Goal: Navigation & Orientation: Find specific page/section

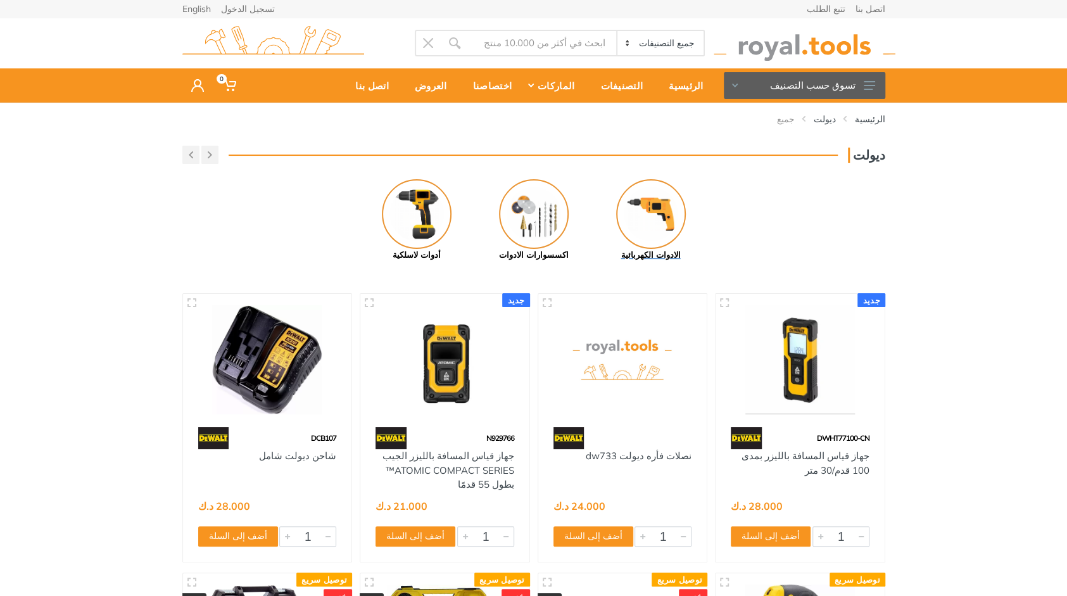
click at [644, 217] on img at bounding box center [651, 214] width 70 height 70
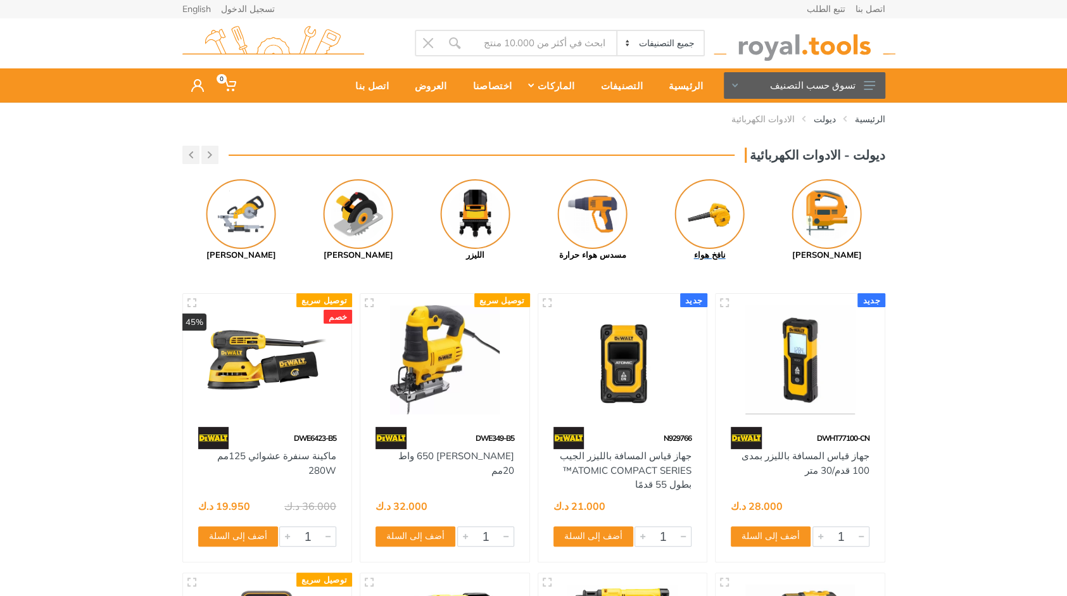
click at [705, 225] on img at bounding box center [709, 214] width 70 height 70
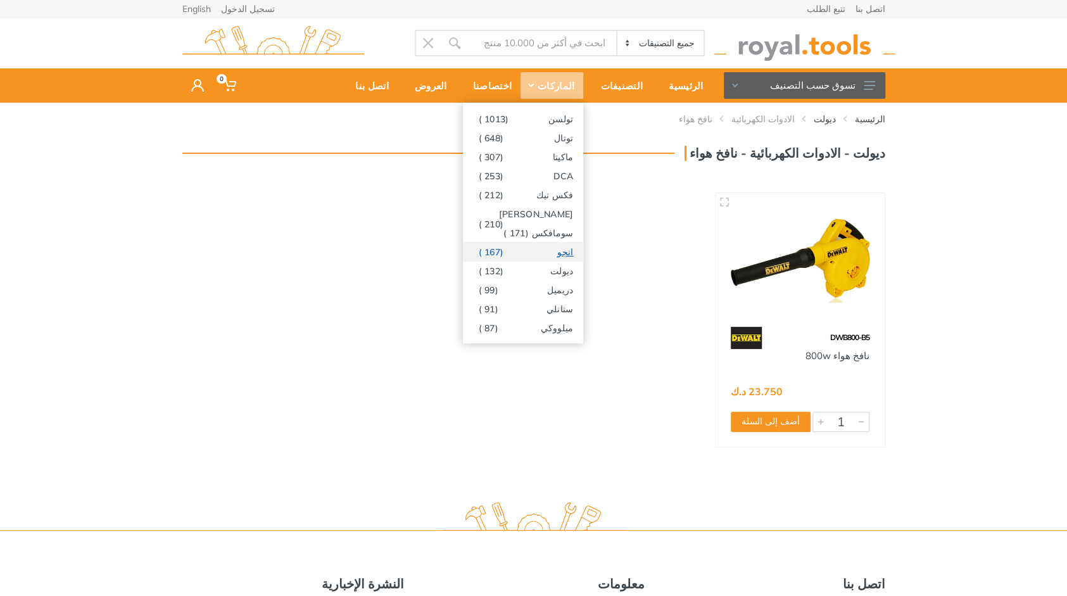
click at [581, 251] on link "انجو (167 )" at bounding box center [523, 251] width 120 height 19
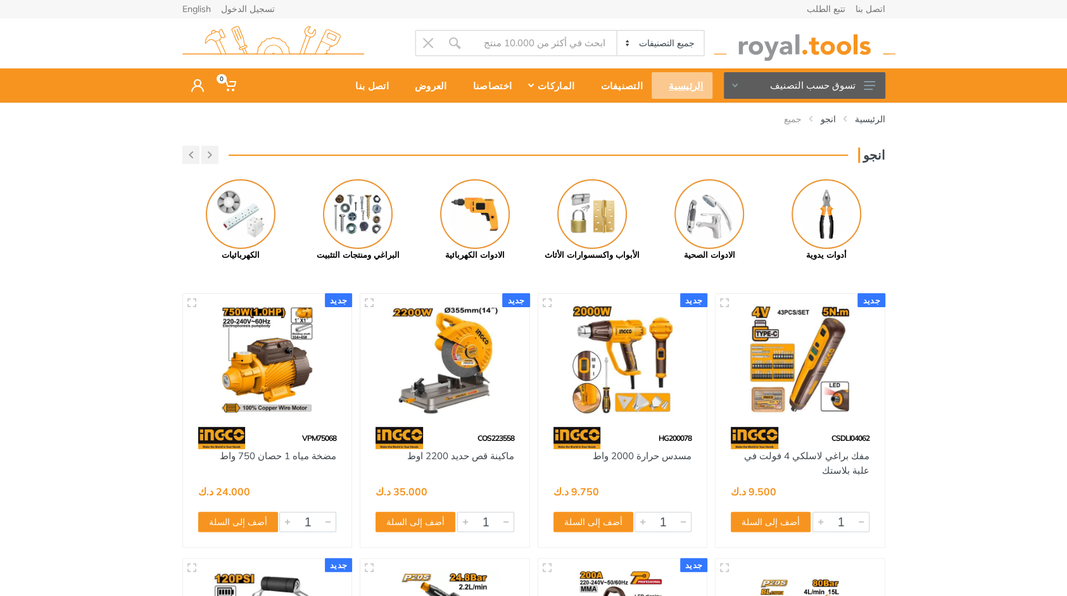
click at [693, 89] on div "الرئيسية" at bounding box center [682, 85] width 60 height 27
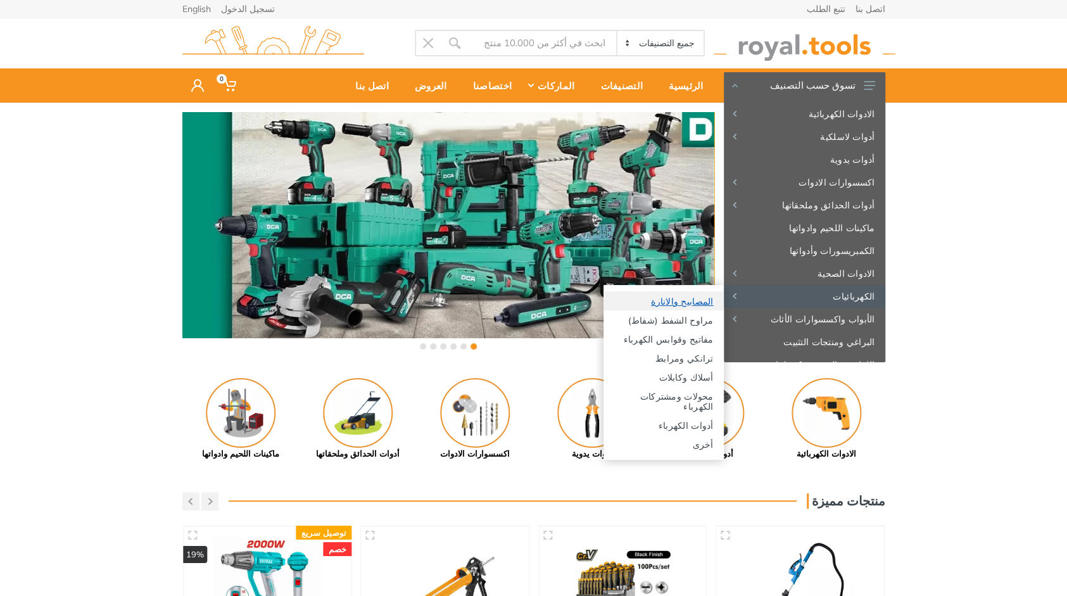
click at [692, 301] on link "المصابيح والانارة" at bounding box center [664, 300] width 120 height 19
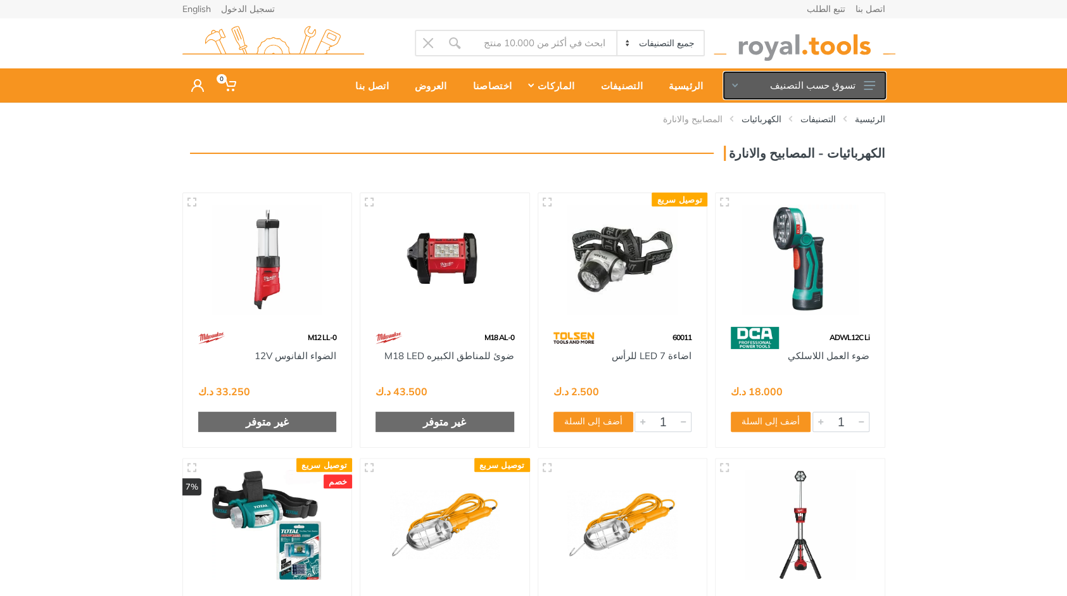
click at [858, 82] on button "تسوق حسب التصنيف" at bounding box center [804, 85] width 161 height 27
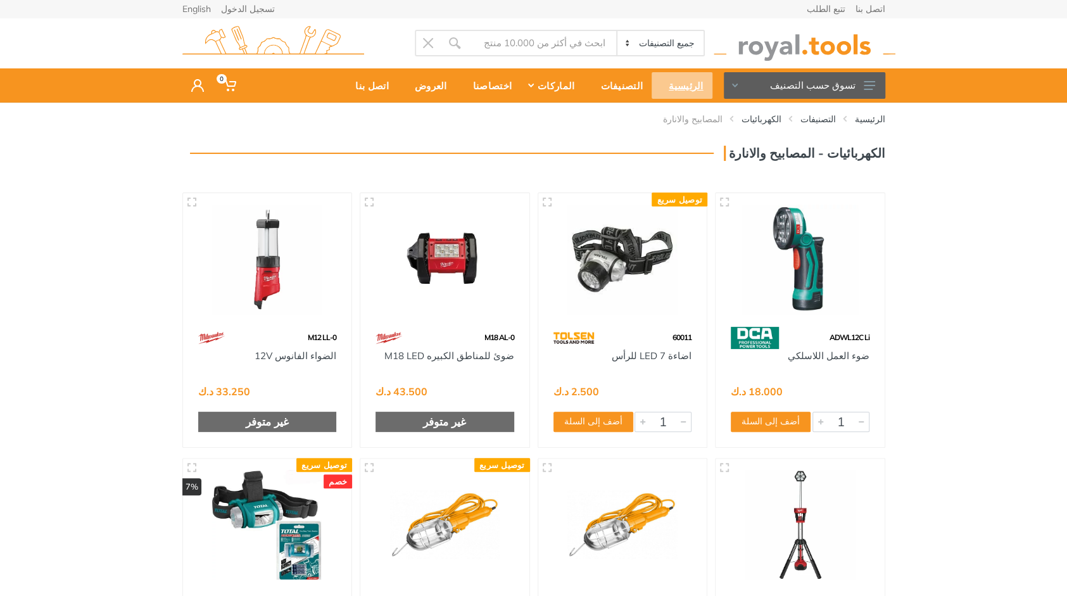
click at [689, 89] on div "الرئيسية" at bounding box center [682, 85] width 60 height 27
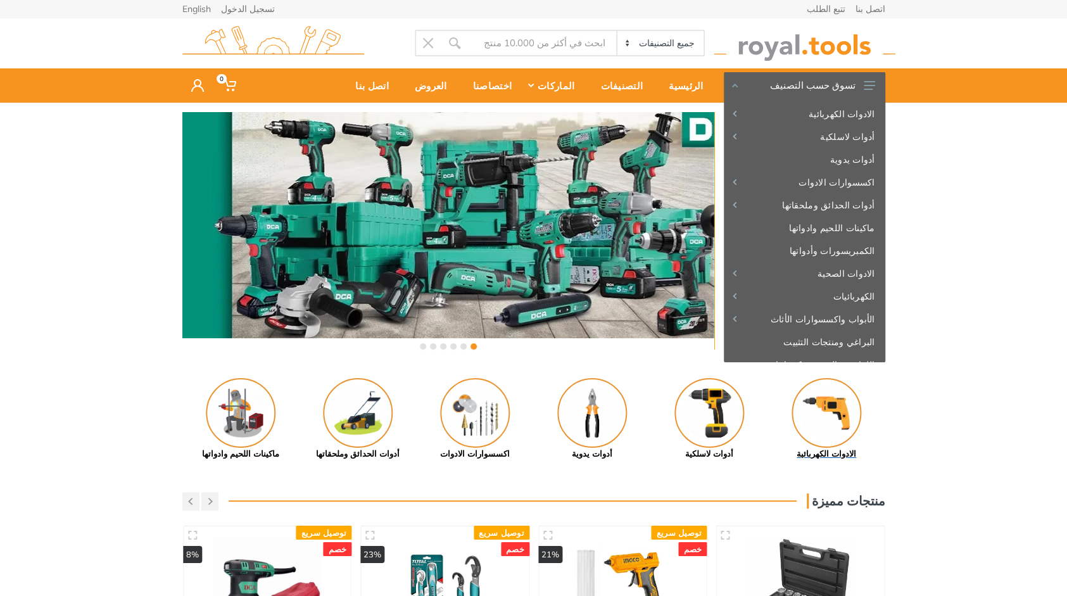
click at [823, 415] on img at bounding box center [827, 413] width 70 height 70
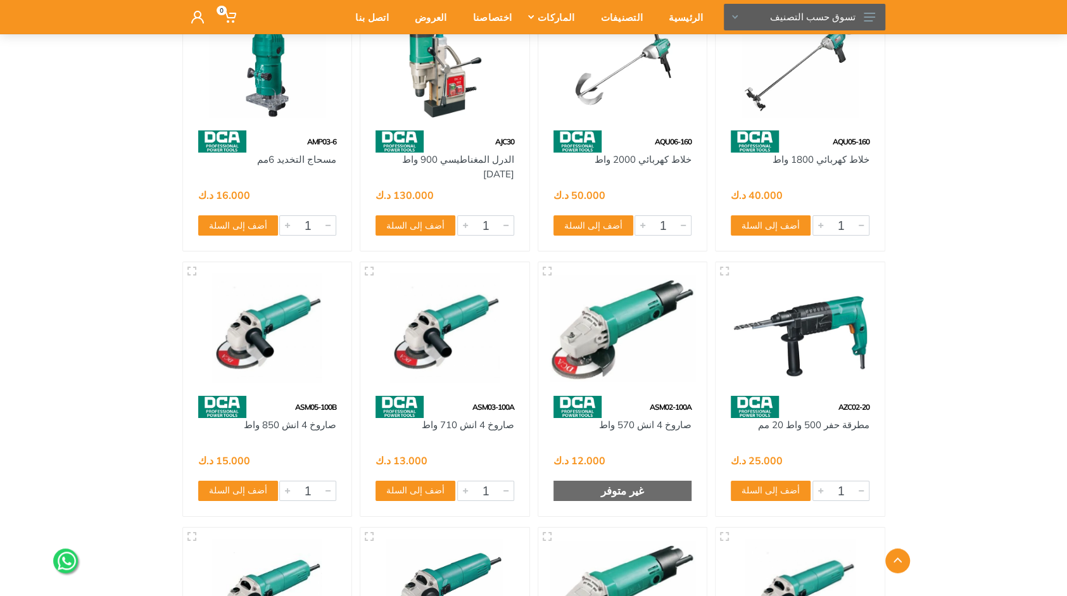
scroll to position [2685, 0]
